Goal: Transaction & Acquisition: Purchase product/service

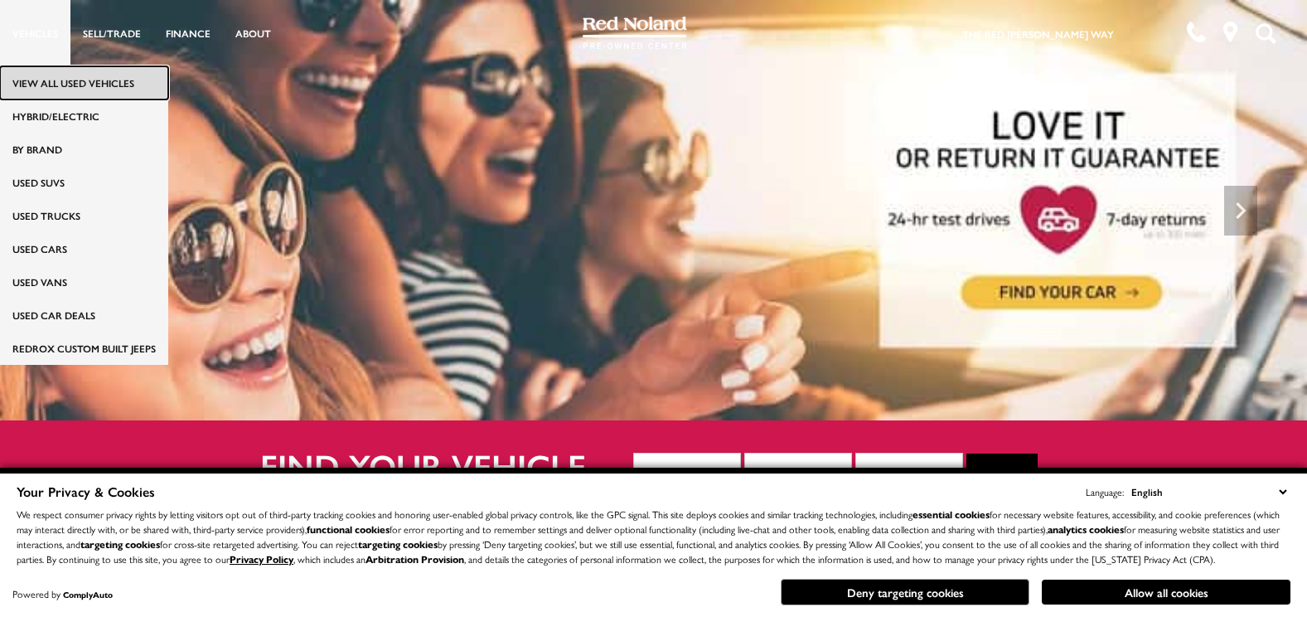
click at [53, 76] on link "View All Used Vehicles" at bounding box center [84, 82] width 168 height 33
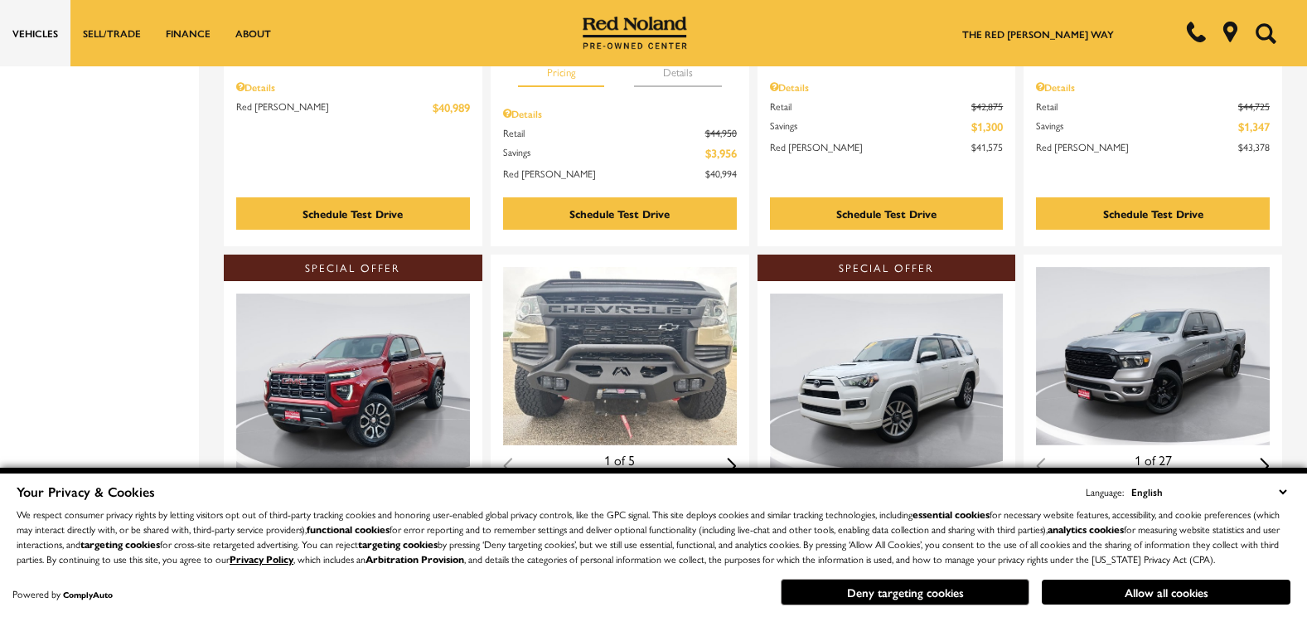
scroll to position [1857, 0]
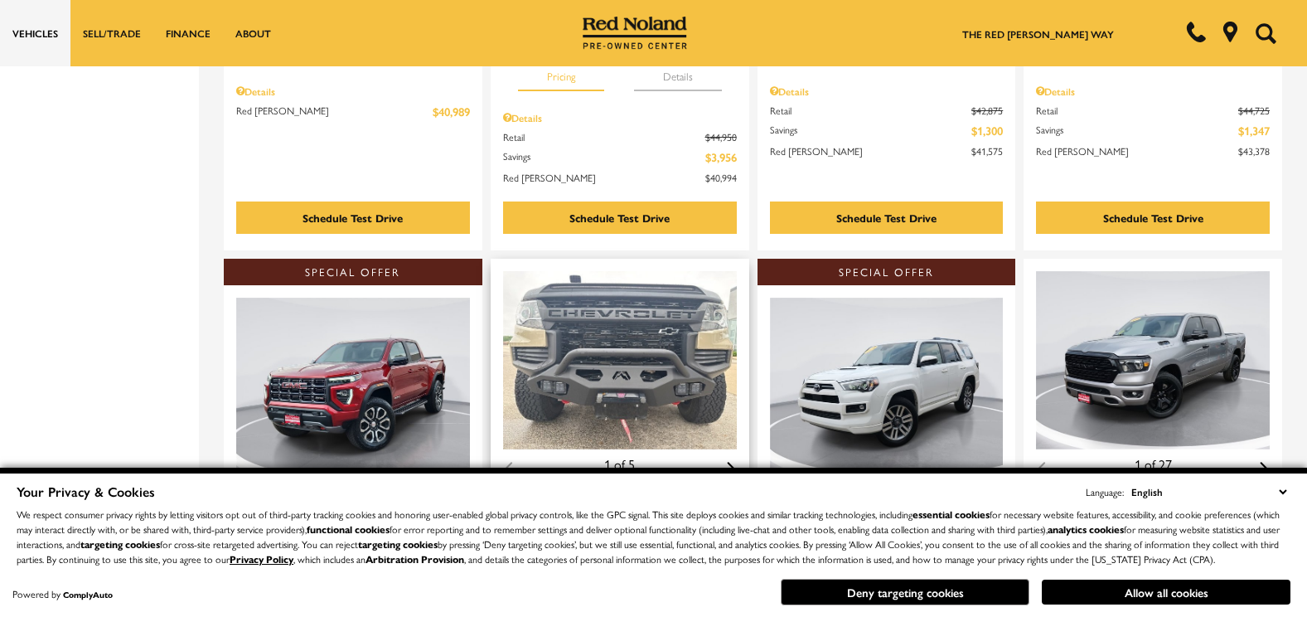
click at [647, 327] on img "1 / 2" at bounding box center [621, 360] width 237 height 178
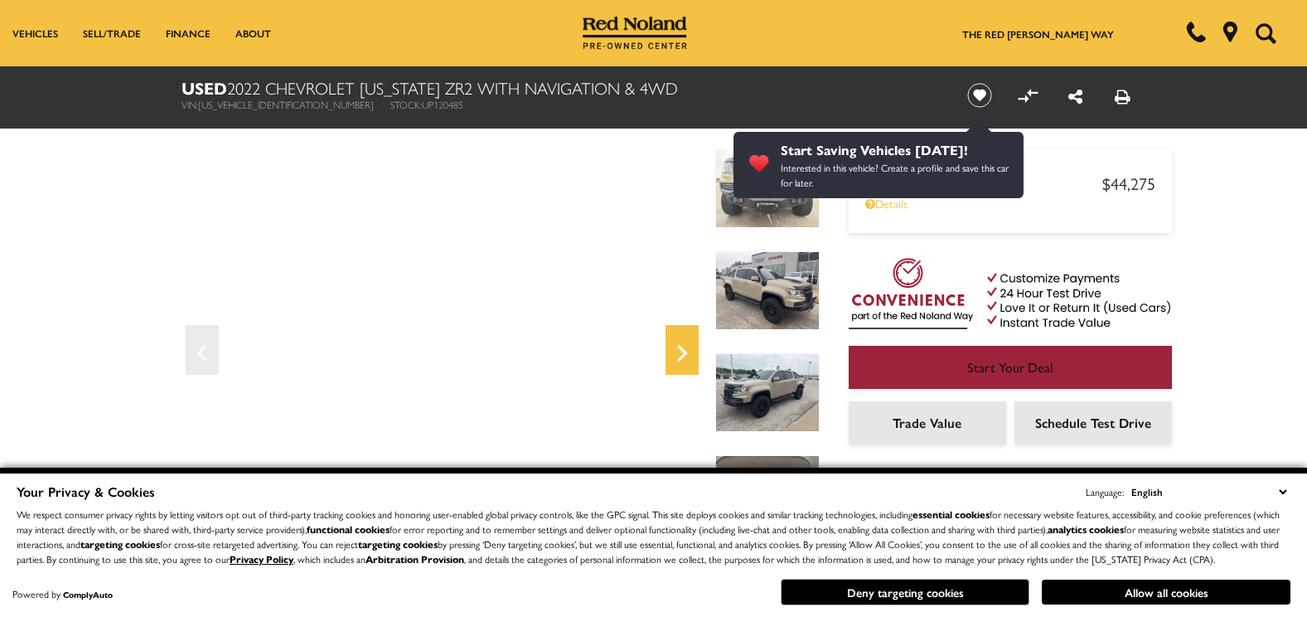
click at [673, 341] on icon "Next" at bounding box center [682, 353] width 33 height 40
